Goal: Entertainment & Leisure: Consume media (video, audio)

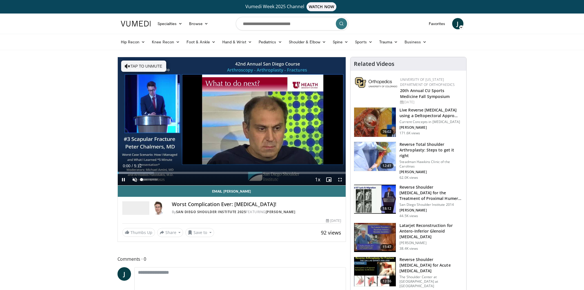
click at [134, 178] on span "Video Player" at bounding box center [134, 179] width 11 height 11
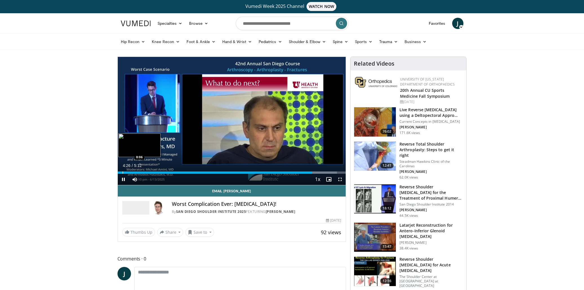
scroll to position [1, 0]
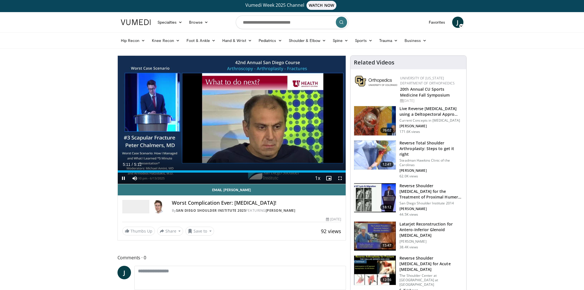
click at [123, 178] on span "Video Player" at bounding box center [123, 178] width 11 height 11
